Goal: Check status

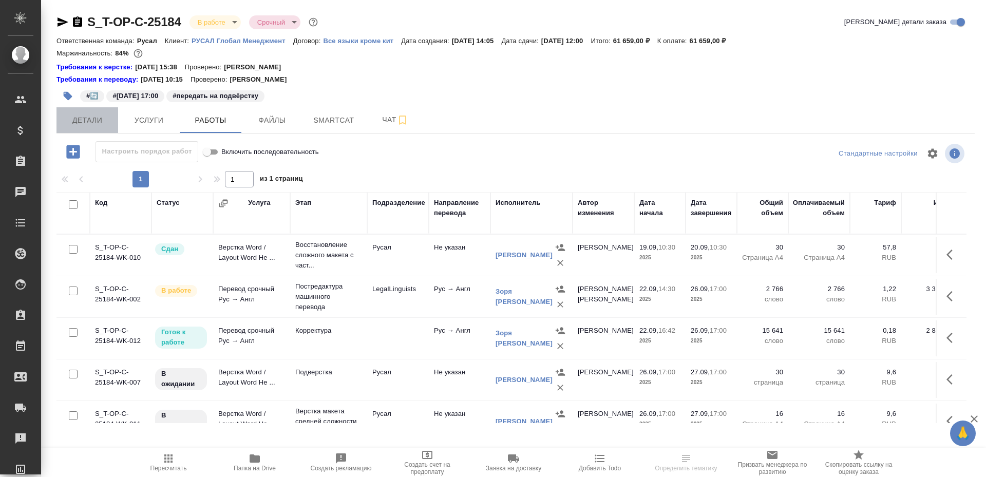
click at [79, 120] on span "Детали" at bounding box center [87, 120] width 49 height 13
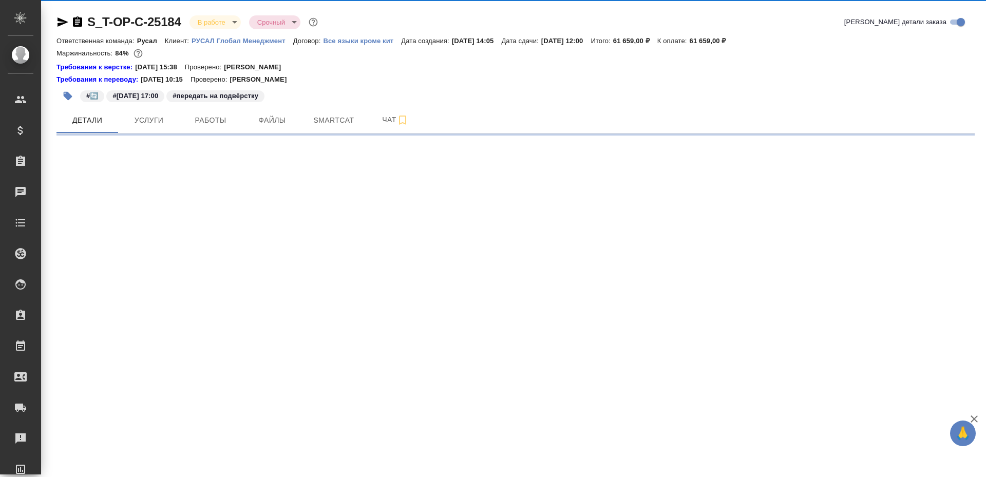
select select "RU"
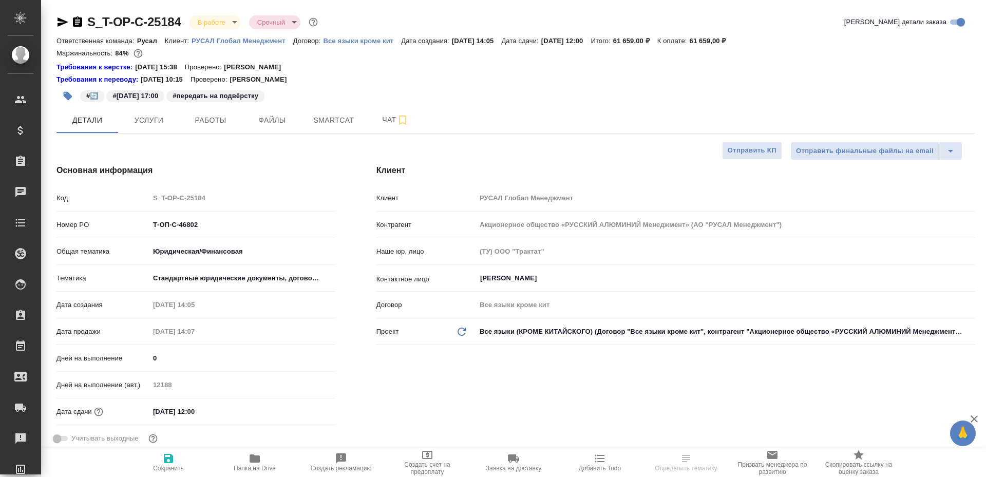
type textarea "x"
type input "[PERSON_NAME]"
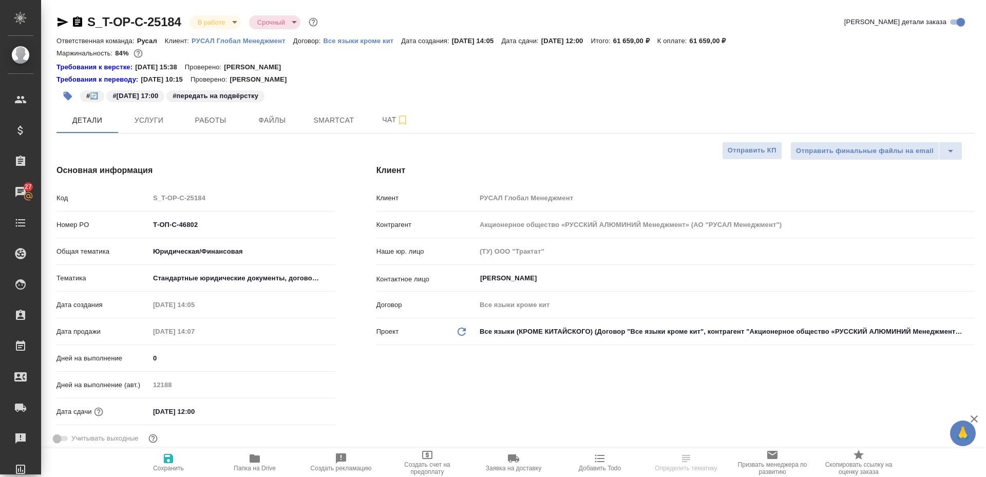
scroll to position [222, 0]
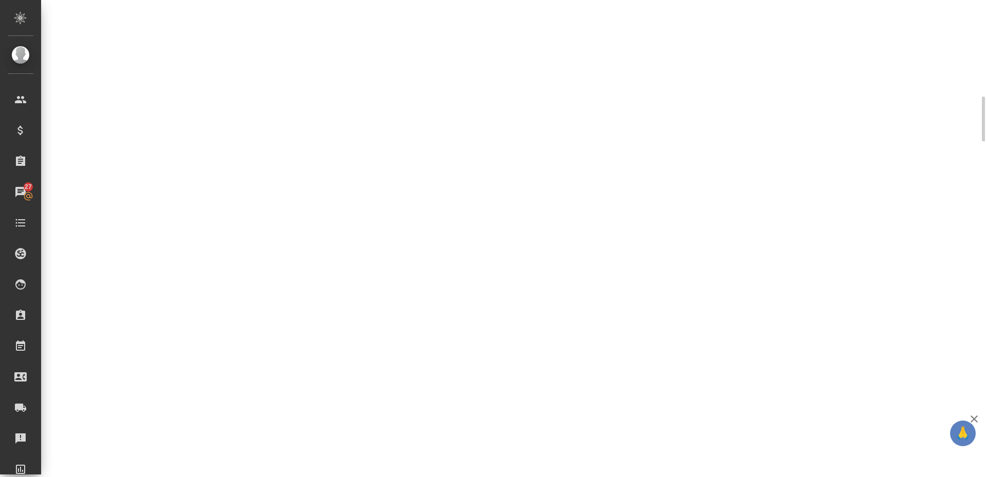
select select "RU"
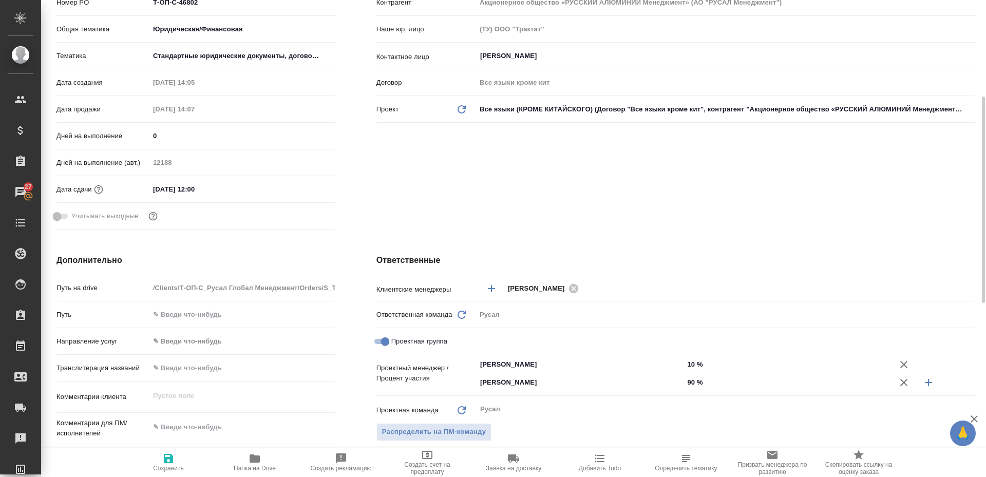
type textarea "x"
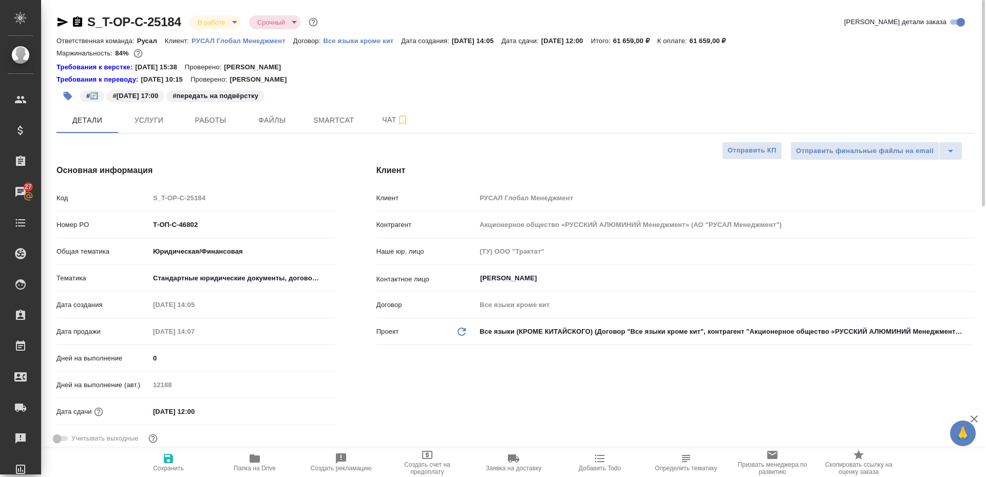
type textarea "x"
